Goal: Find specific page/section: Find specific page/section

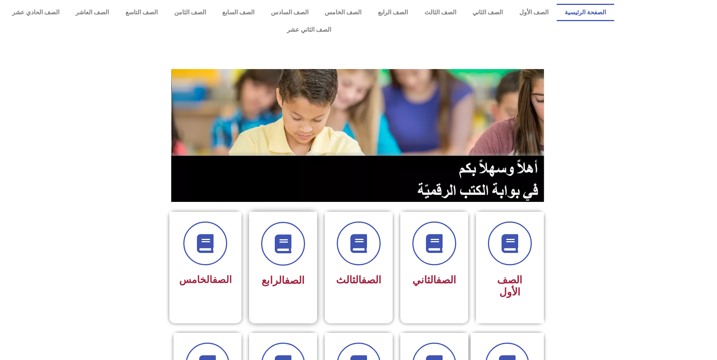
click at [309, 255] on div "الصف الرابع" at bounding box center [283, 262] width 68 height 100
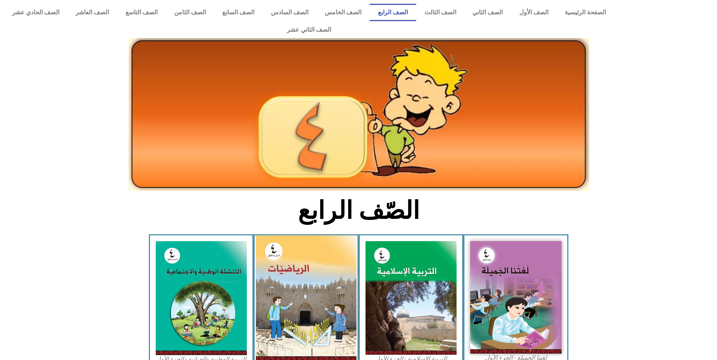
click at [325, 269] on img at bounding box center [306, 299] width 100 height 126
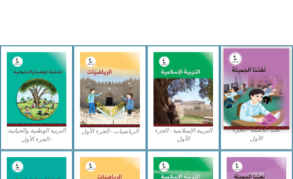
scroll to position [227, 0]
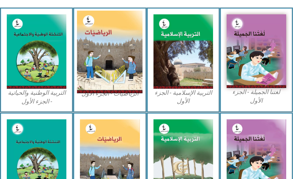
click at [117, 51] on img at bounding box center [110, 52] width 66 height 82
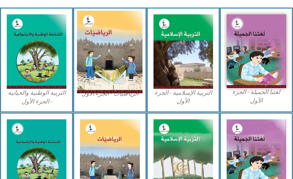
click at [117, 51] on img at bounding box center [110, 52] width 66 height 82
click at [119, 50] on img at bounding box center [110, 52] width 66 height 82
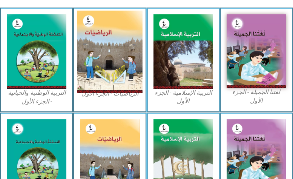
click at [116, 62] on img at bounding box center [110, 52] width 66 height 82
click at [104, 42] on img at bounding box center [110, 52] width 66 height 82
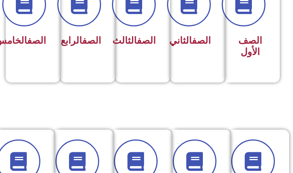
scroll to position [227, 0]
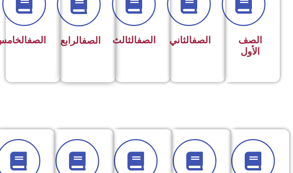
click at [91, 46] on span "الصف الرابع" at bounding box center [80, 40] width 40 height 11
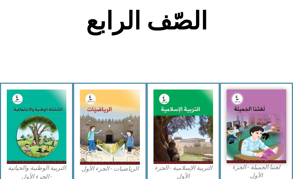
scroll to position [227, 0]
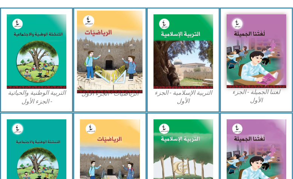
click at [117, 62] on img at bounding box center [110, 52] width 66 height 82
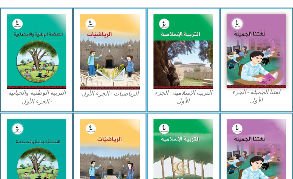
click at [126, 99] on div "الرياضيات - الجزء الأول​" at bounding box center [109, 60] width 73 height 105
click at [126, 98] on div "الرياضيات - الجزء الأول​" at bounding box center [109, 60] width 73 height 105
drag, startPoint x: 126, startPoint y: 98, endPoint x: 105, endPoint y: 105, distance: 22.3
click at [105, 105] on div "الرياضيات - الجزء الأول​" at bounding box center [109, 60] width 73 height 105
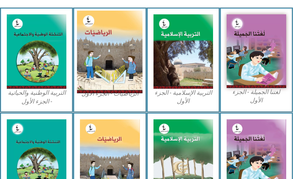
click at [116, 52] on img at bounding box center [110, 52] width 66 height 82
click at [102, 54] on img at bounding box center [110, 52] width 66 height 82
click at [102, 53] on img at bounding box center [110, 52] width 66 height 82
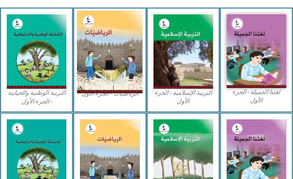
click at [102, 53] on img at bounding box center [110, 52] width 66 height 82
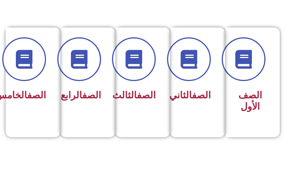
scroll to position [227, 0]
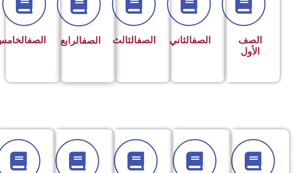
click at [81, 32] on div "الصف الرابع" at bounding box center [86, 41] width 30 height 18
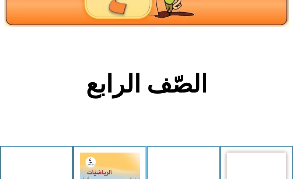
scroll to position [264, 0]
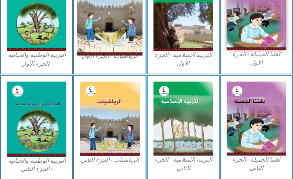
click at [88, 48] on img at bounding box center [110, 14] width 66 height 82
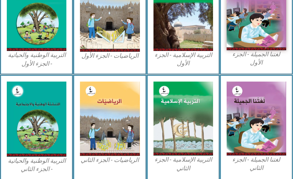
click at [112, 57] on figcaption "الرياضيات - الجزء الأول​" at bounding box center [110, 56] width 60 height 8
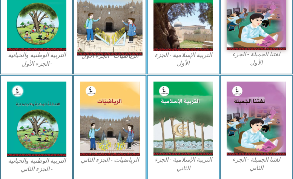
click at [138, 36] on img at bounding box center [110, 14] width 66 height 82
click at [128, 34] on img at bounding box center [110, 14] width 66 height 82
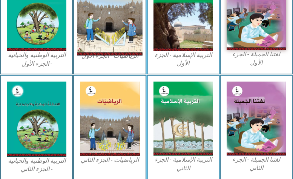
click at [128, 34] on img at bounding box center [110, 14] width 66 height 82
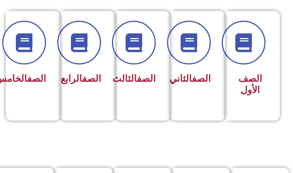
scroll to position [189, 0]
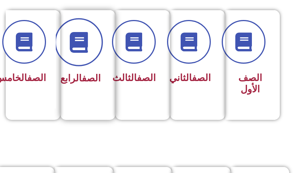
click at [80, 40] on icon at bounding box center [78, 42] width 21 height 21
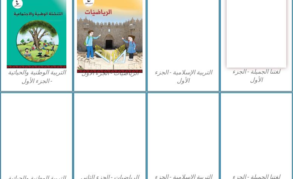
scroll to position [264, 0]
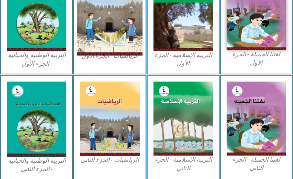
click at [131, 32] on img at bounding box center [110, 14] width 66 height 82
click at [131, 33] on img at bounding box center [110, 14] width 66 height 82
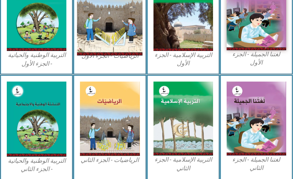
click at [131, 33] on img at bounding box center [110, 14] width 66 height 82
click at [131, 34] on img at bounding box center [110, 14] width 66 height 82
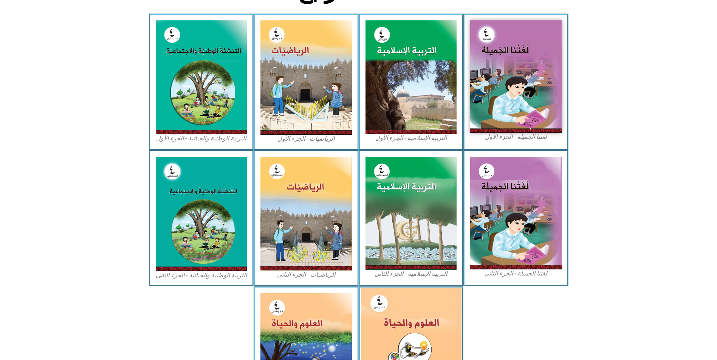
scroll to position [210, 0]
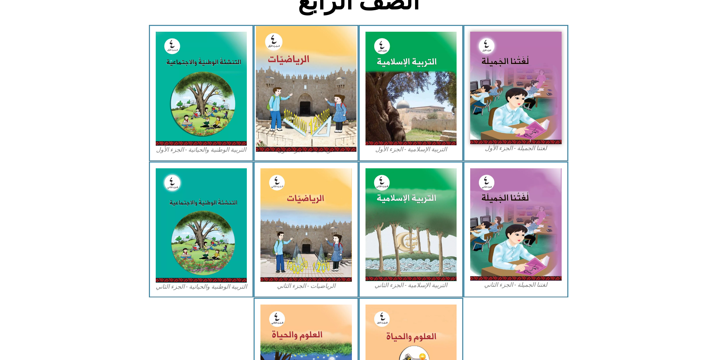
click at [293, 88] on img at bounding box center [306, 89] width 100 height 126
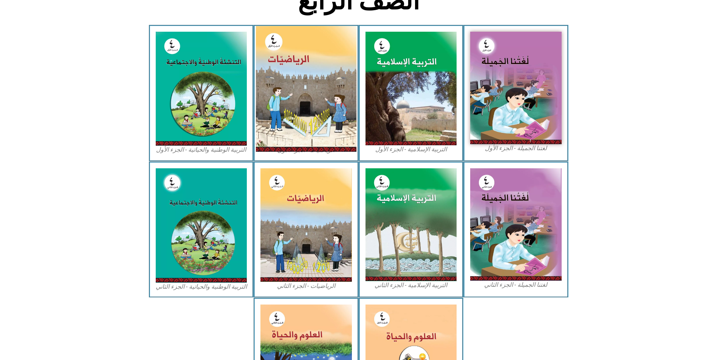
click at [293, 88] on img at bounding box center [306, 89] width 100 height 126
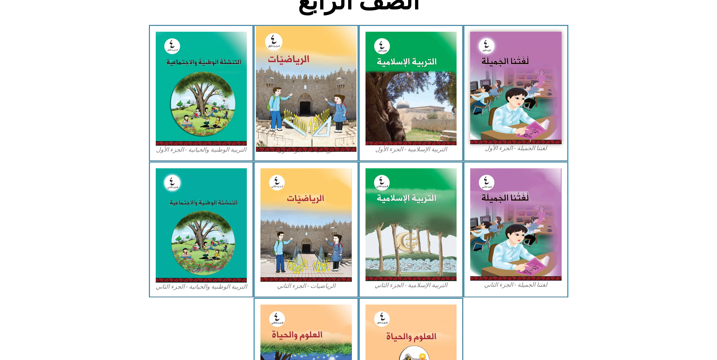
click at [293, 88] on img at bounding box center [306, 89] width 100 height 126
click at [293, 39] on img at bounding box center [306, 89] width 100 height 126
click at [293, 128] on img at bounding box center [306, 89] width 100 height 126
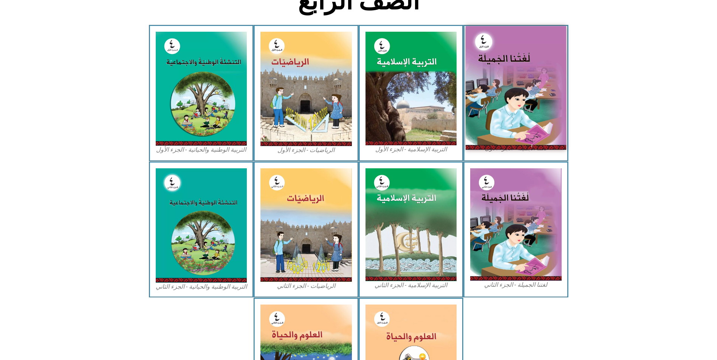
click at [293, 52] on img at bounding box center [515, 88] width 100 height 124
click at [293, 70] on img at bounding box center [515, 88] width 100 height 124
click at [293, 48] on img at bounding box center [515, 88] width 100 height 124
drag, startPoint x: 525, startPoint y: 81, endPoint x: 529, endPoint y: 89, distance: 9.1
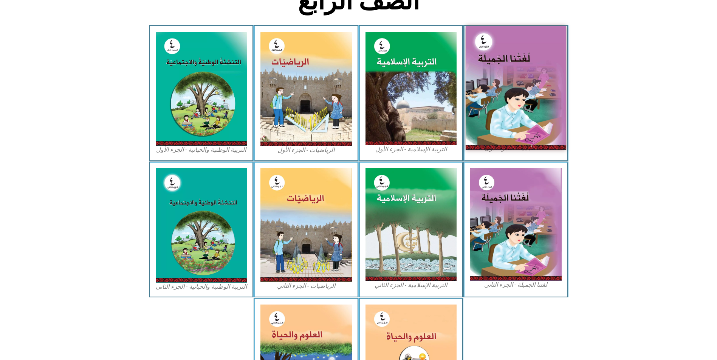
click at [293, 89] on img at bounding box center [515, 88] width 100 height 124
click at [293, 97] on img at bounding box center [515, 88] width 100 height 124
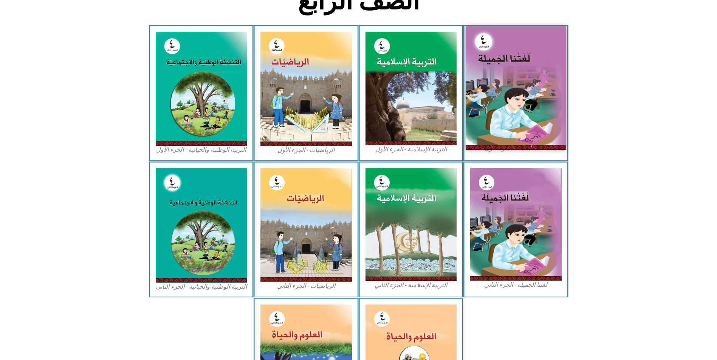
click at [293, 97] on img at bounding box center [515, 88] width 100 height 124
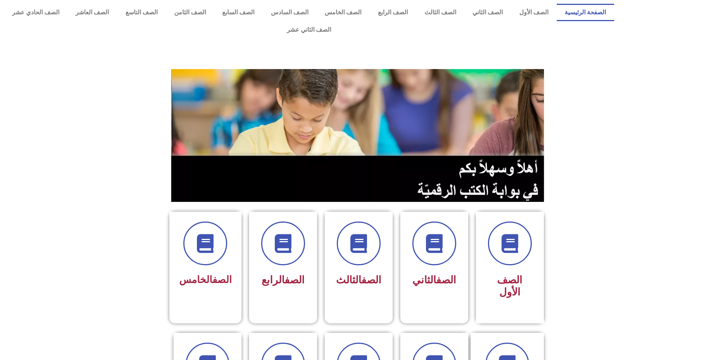
scroll to position [189, 0]
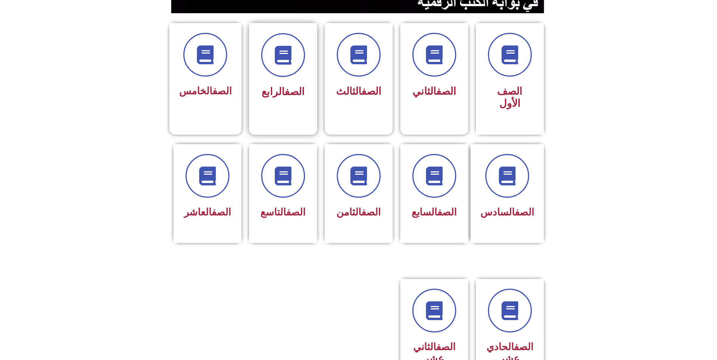
click at [291, 59] on div at bounding box center [283, 55] width 48 height 44
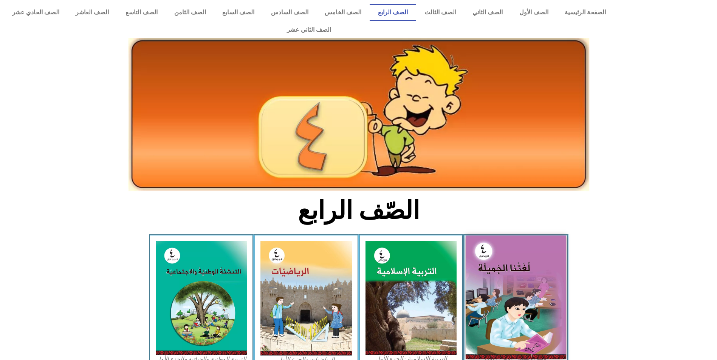
click at [528, 283] on img at bounding box center [515, 298] width 100 height 124
click at [528, 281] on img at bounding box center [515, 298] width 100 height 124
click at [548, 317] on img at bounding box center [515, 298] width 100 height 124
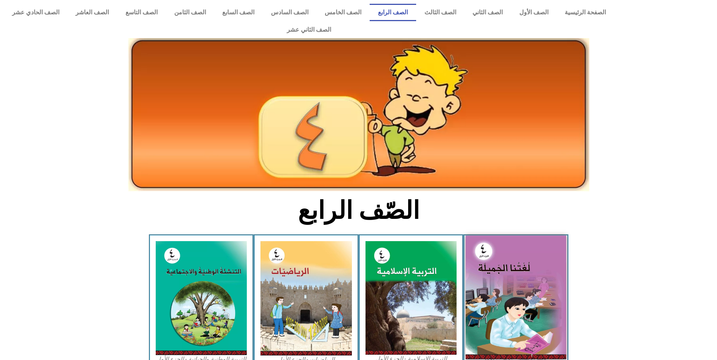
click at [548, 317] on img at bounding box center [515, 298] width 100 height 124
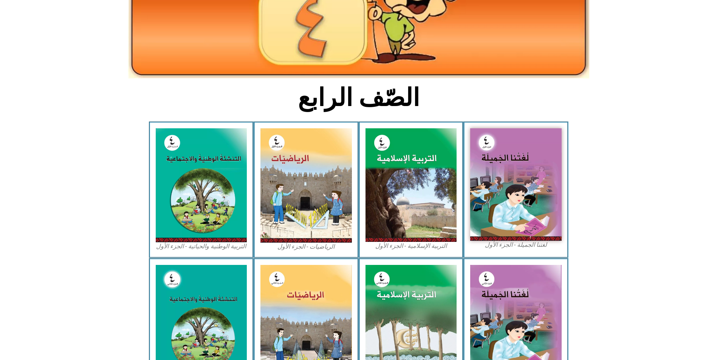
scroll to position [113, 0]
click at [530, 241] on figcaption "لغتنا الجميلة - الجزء الأول​" at bounding box center [515, 245] width 91 height 8
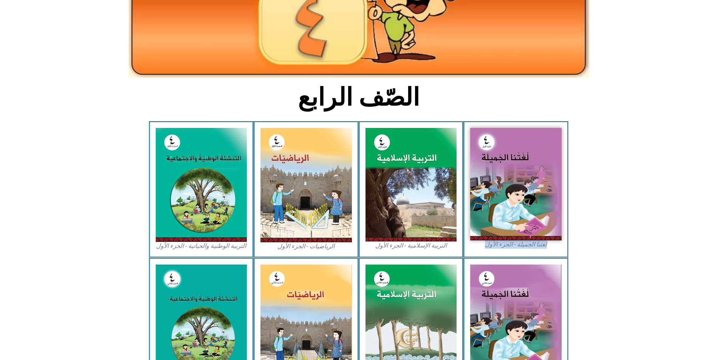
click at [530, 241] on figcaption "لغتنا الجميلة - الجزء الأول​" at bounding box center [515, 245] width 91 height 8
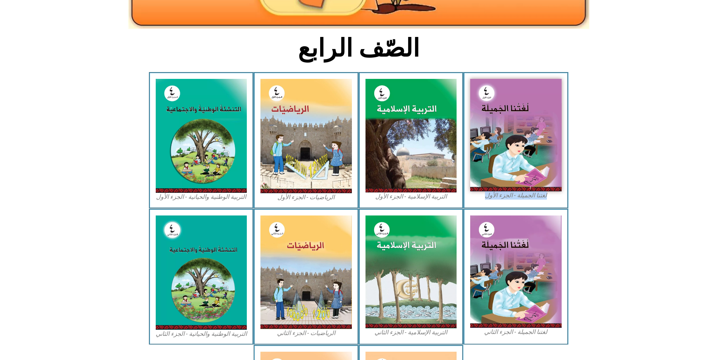
scroll to position [299, 0]
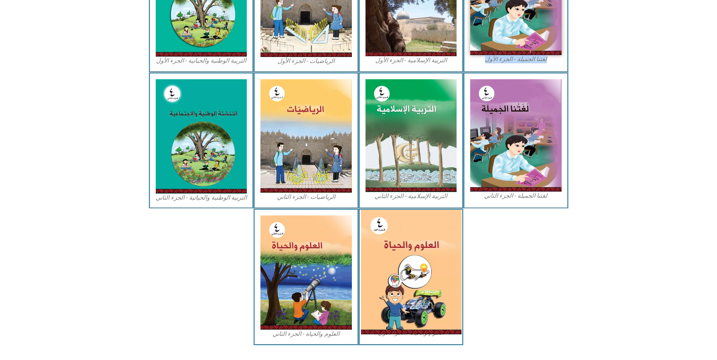
click at [437, 249] on img at bounding box center [410, 272] width 100 height 125
drag, startPoint x: 437, startPoint y: 249, endPoint x: 431, endPoint y: 264, distance: 16.1
click at [431, 264] on img at bounding box center [410, 272] width 100 height 125
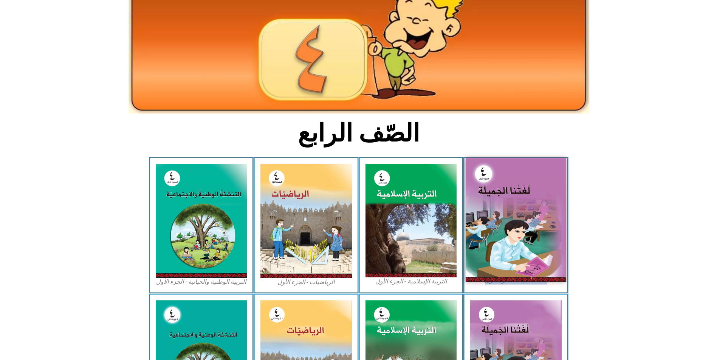
scroll to position [72, 0]
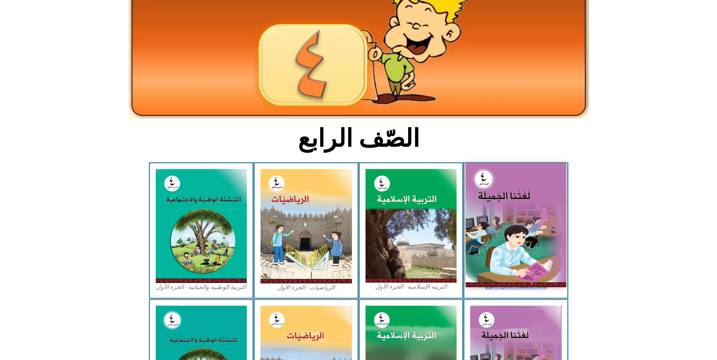
click at [513, 198] on img at bounding box center [515, 226] width 100 height 124
click at [514, 198] on img at bounding box center [515, 226] width 100 height 124
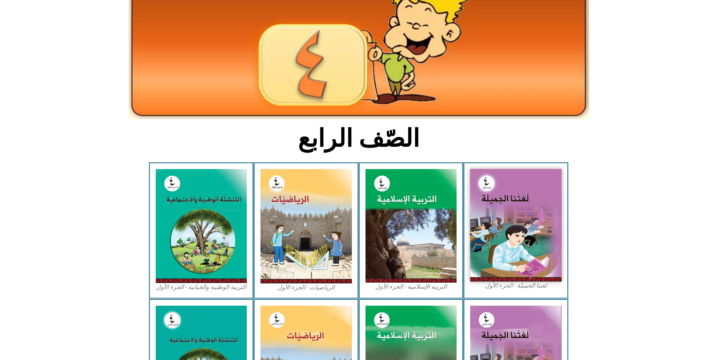
drag, startPoint x: 516, startPoint y: 197, endPoint x: 610, endPoint y: 127, distance: 117.2
click at [610, 127] on section "الصّف الرابع" at bounding box center [358, 142] width 717 height 39
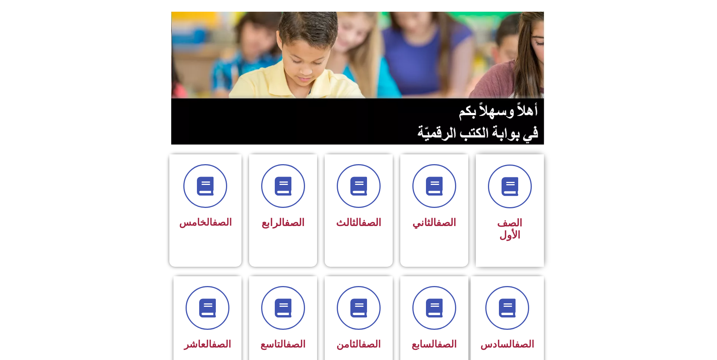
scroll to position [113, 0]
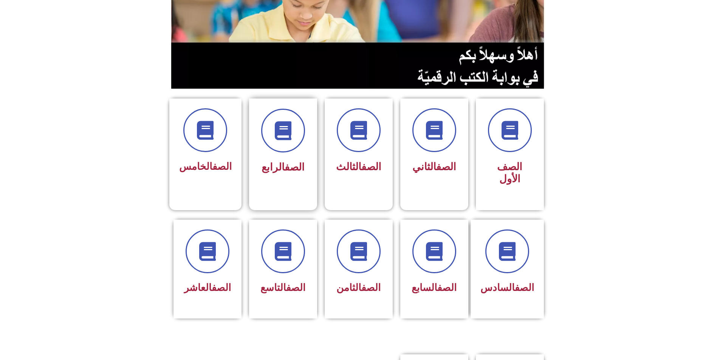
click at [268, 158] on div "الصف الرابع" at bounding box center [283, 167] width 48 height 19
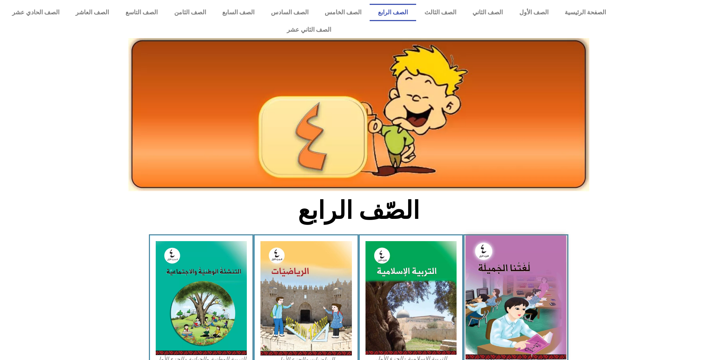
click at [539, 277] on img at bounding box center [515, 298] width 100 height 124
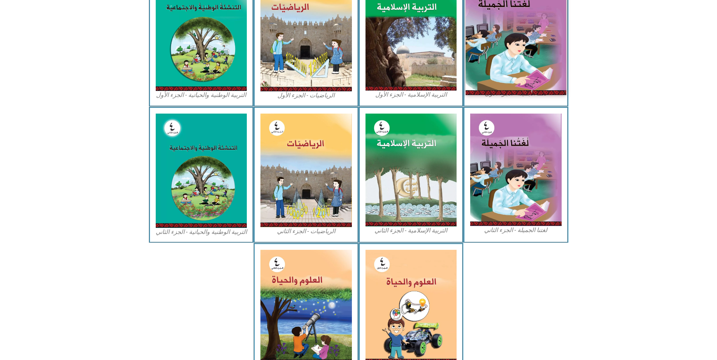
click at [509, 50] on img at bounding box center [515, 33] width 100 height 124
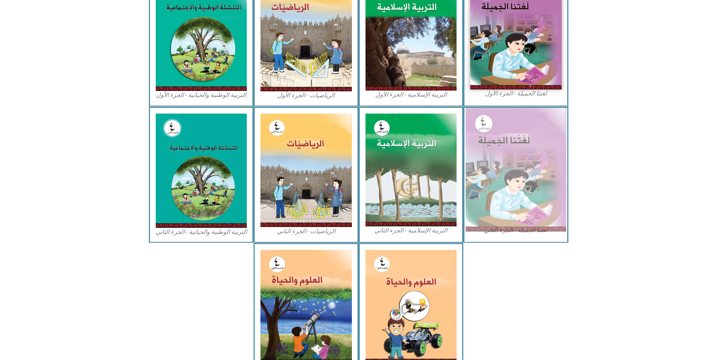
click at [509, 183] on img at bounding box center [515, 170] width 100 height 124
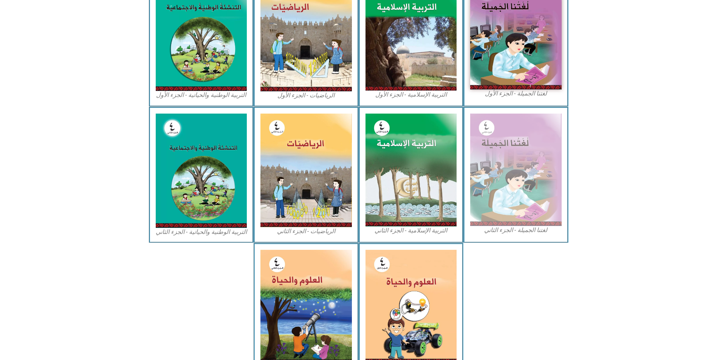
click at [515, 226] on figcaption "لغتنا الجميلة - الجزء الثاني" at bounding box center [515, 230] width 91 height 8
drag, startPoint x: 515, startPoint y: 216, endPoint x: 533, endPoint y: 212, distance: 18.0
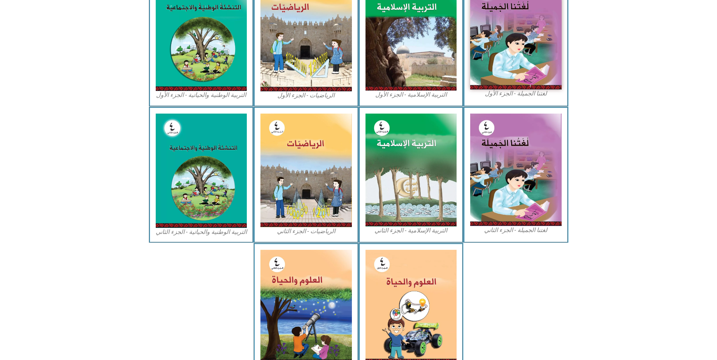
drag, startPoint x: 533, startPoint y: 212, endPoint x: 608, endPoint y: 70, distance: 160.7
click at [608, 70] on section "لغتنا الجميلة - الجزء الأول​ التربية [DEMOGRAPHIC_DATA] - الجزء الأول الرياضيات…" at bounding box center [358, 38] width 717 height 136
